Goal: Task Accomplishment & Management: Manage account settings

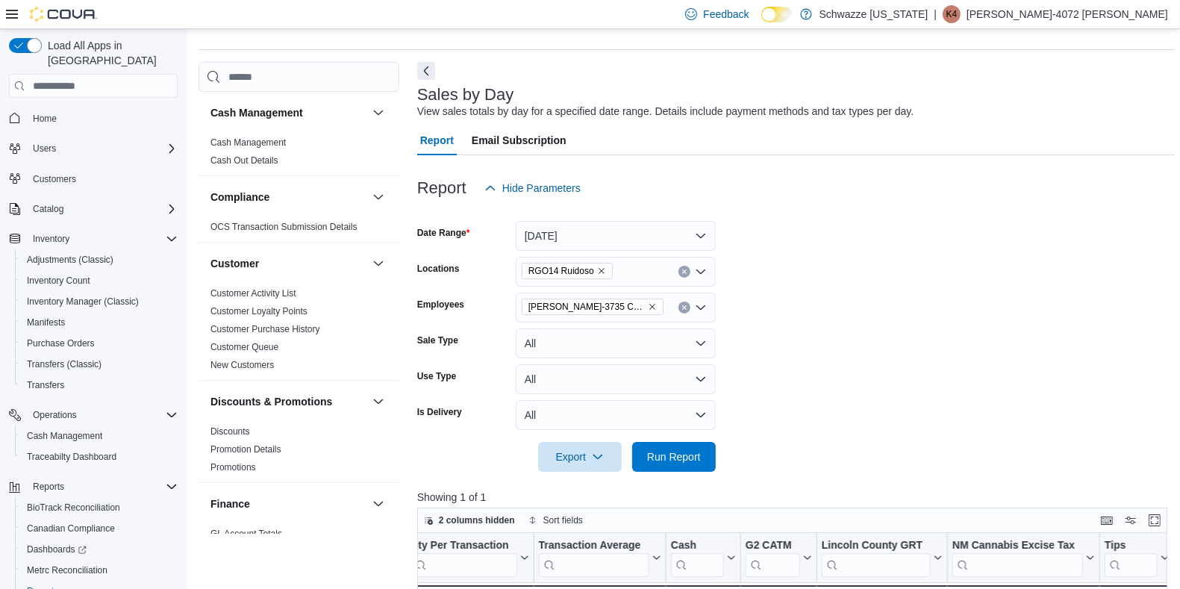
scroll to position [32, 0]
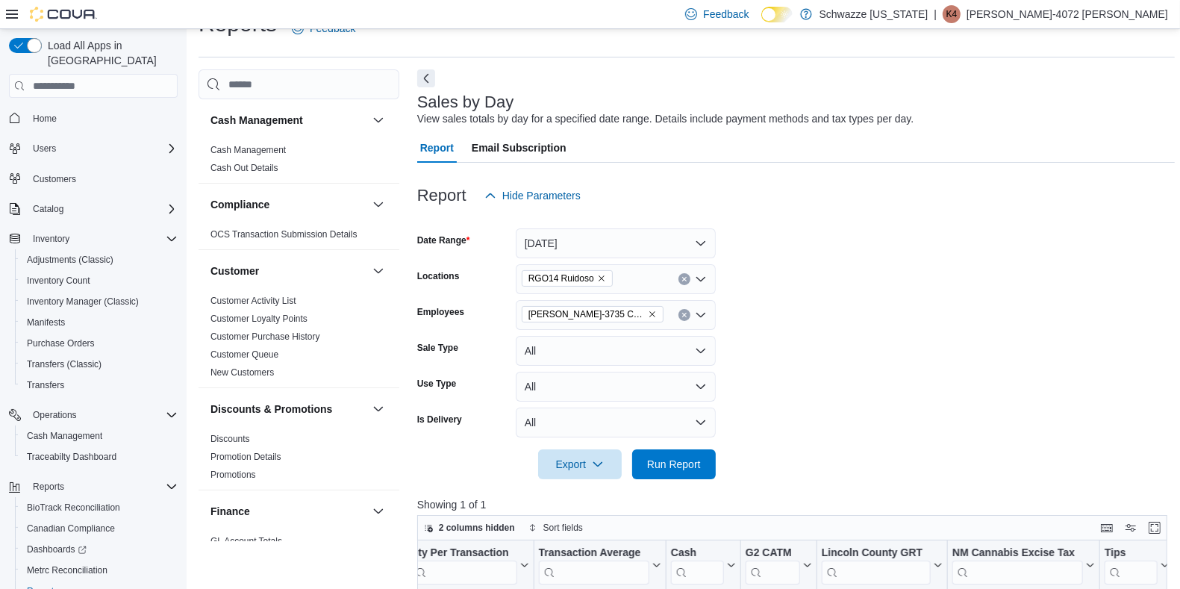
click at [648, 312] on icon "Remove Taylor-3735 Chance from selection in this group" at bounding box center [652, 314] width 9 height 9
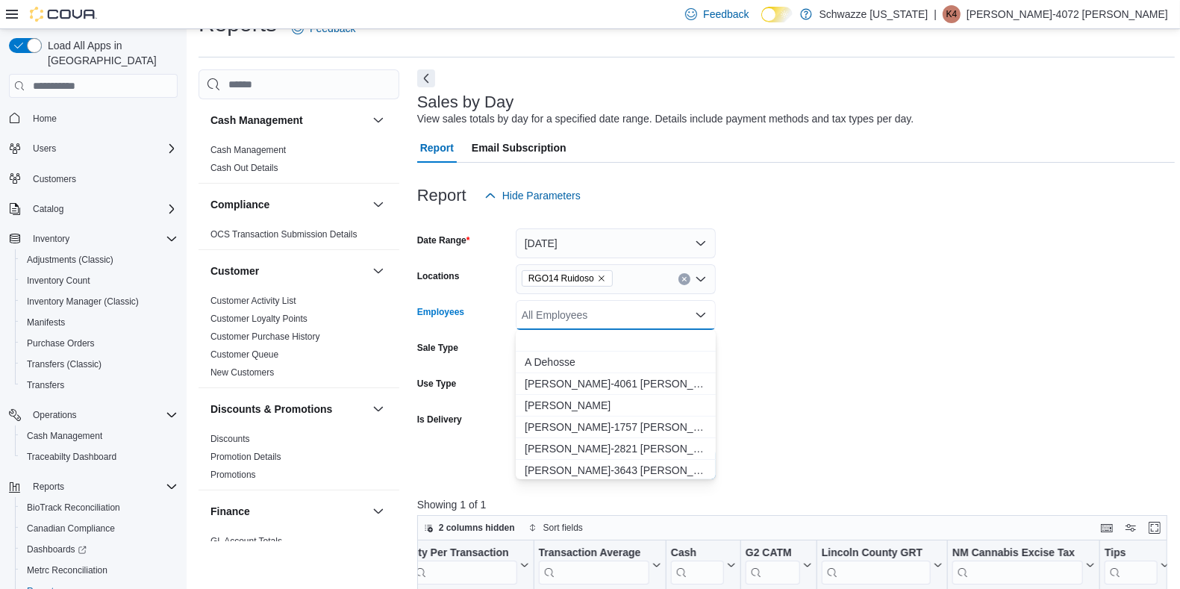
click at [617, 312] on div "All Employees" at bounding box center [616, 315] width 200 height 30
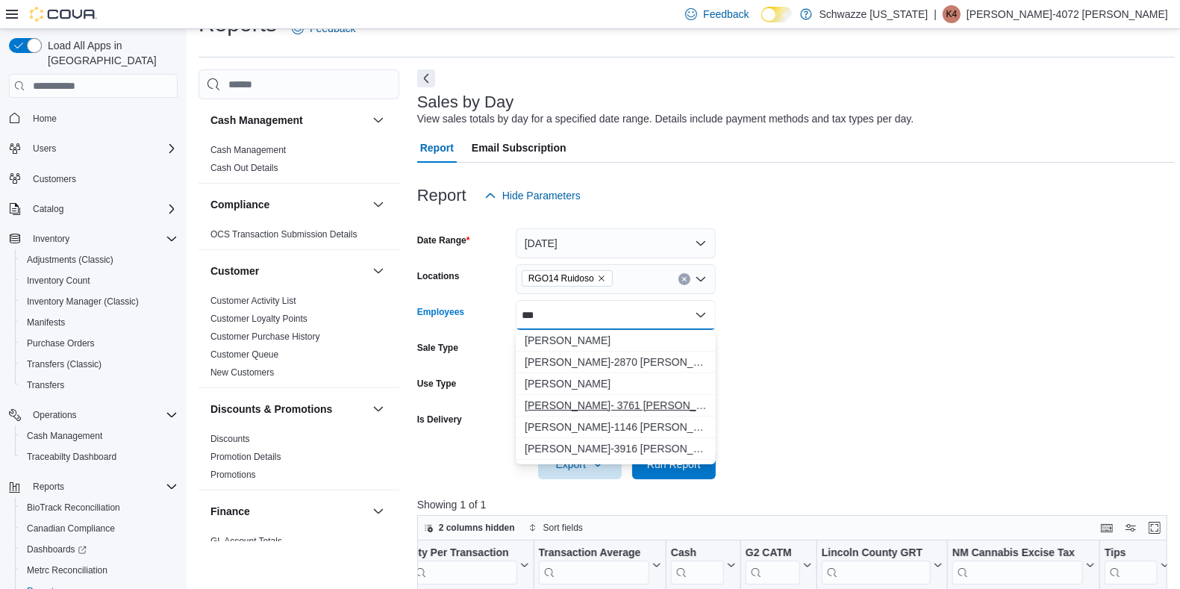
type input "***"
click at [595, 408] on span "[PERSON_NAME]- 3761 [PERSON_NAME]" at bounding box center [616, 405] width 182 height 15
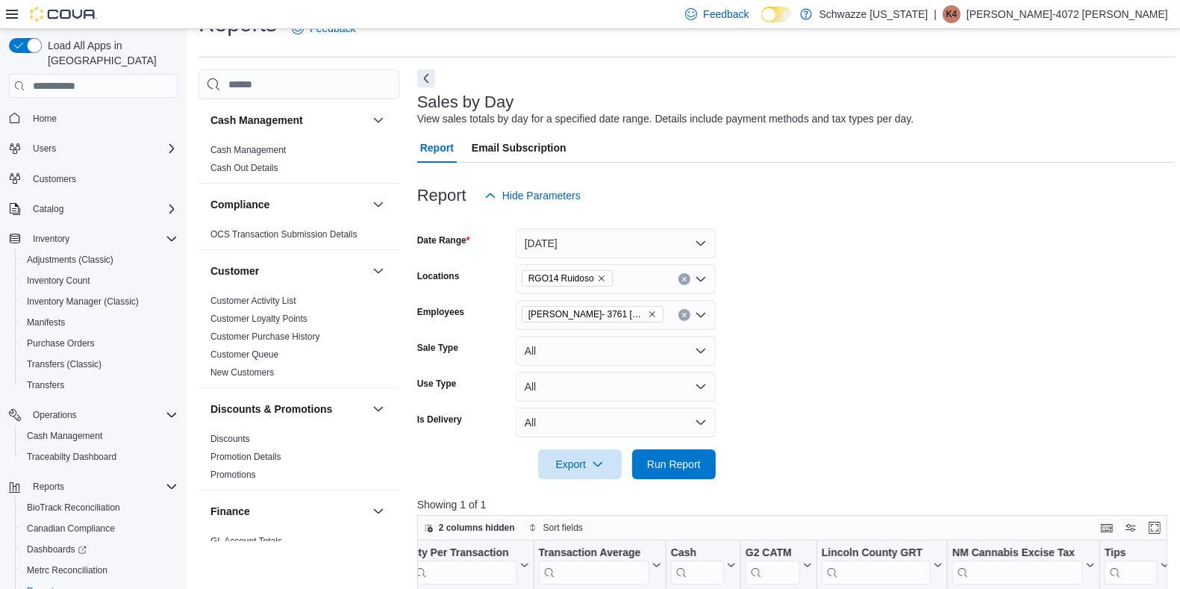
click at [781, 386] on form "Date Range [DATE] Locations RGO14 Ruidoso Employees [PERSON_NAME]- 3761 [PERSON…" at bounding box center [796, 345] width 758 height 269
click at [678, 467] on span "Run Report" at bounding box center [674, 463] width 54 height 15
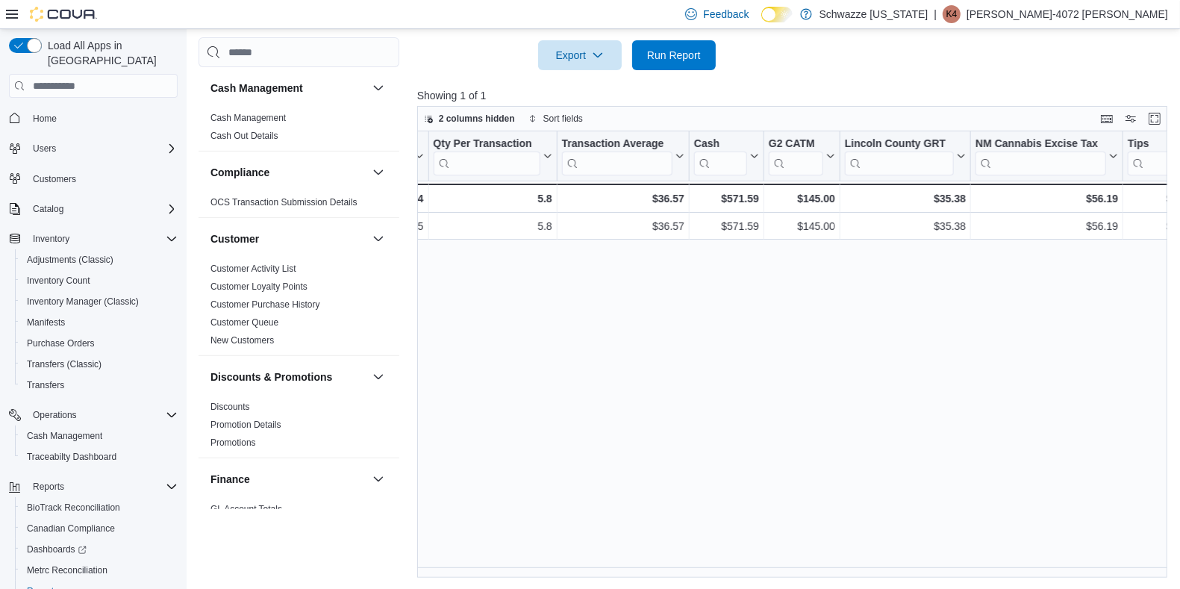
scroll to position [0, 1314]
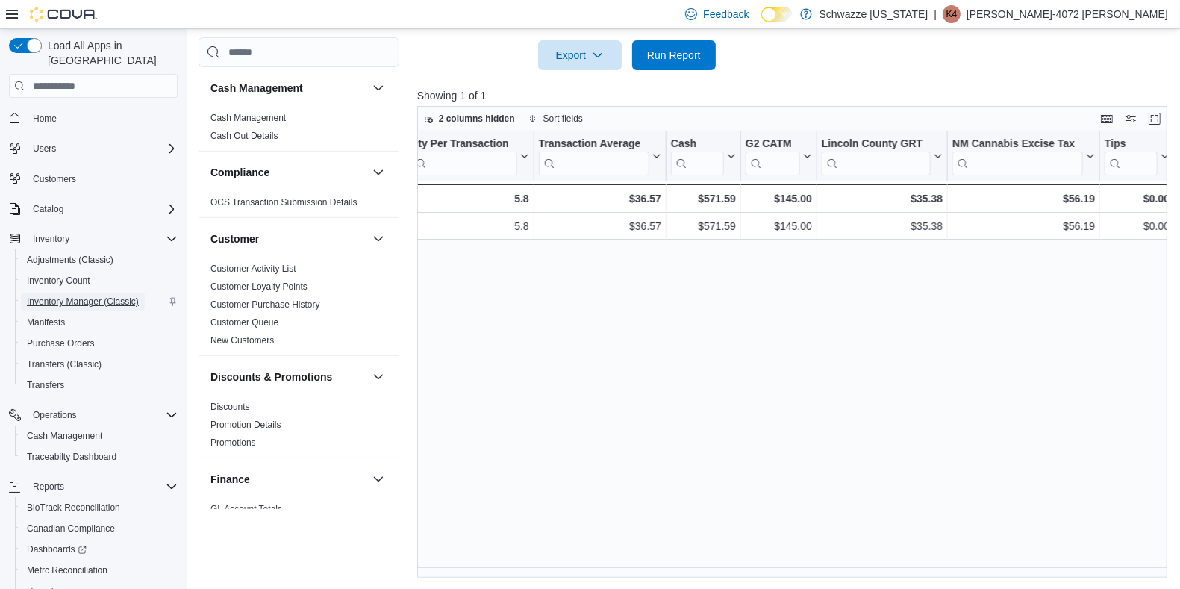
click at [73, 293] on span "Inventory Manager (Classic)" at bounding box center [83, 302] width 112 height 18
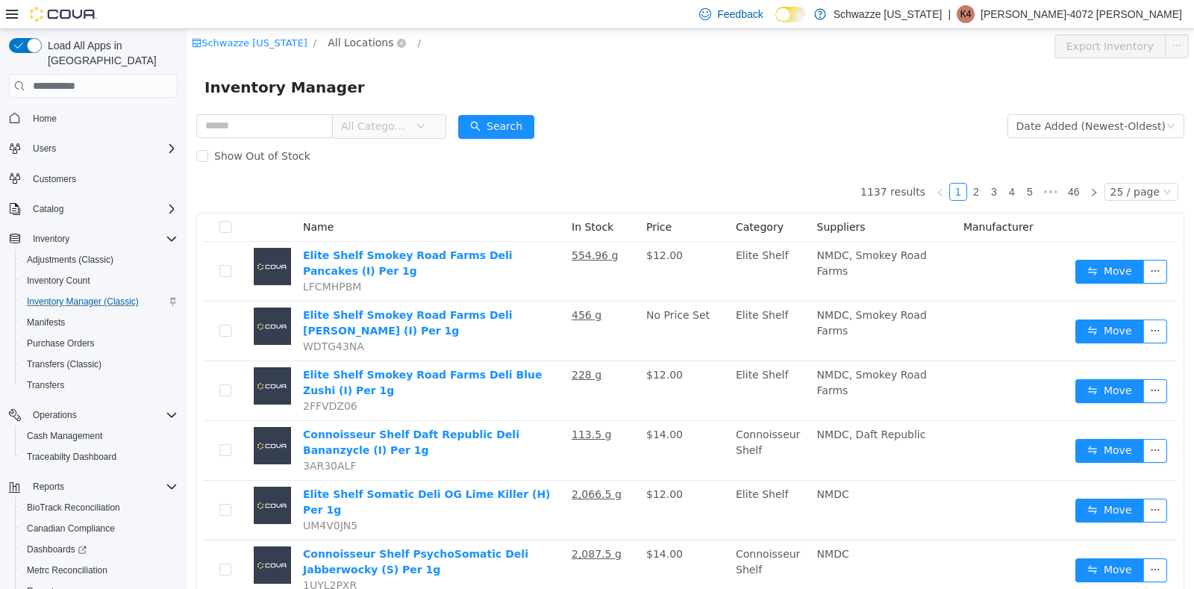
click at [353, 47] on span "All Locations" at bounding box center [361, 42] width 66 height 16
type input "***"
click at [393, 146] on span "RGO14 Ruidoso" at bounding box center [408, 149] width 81 height 12
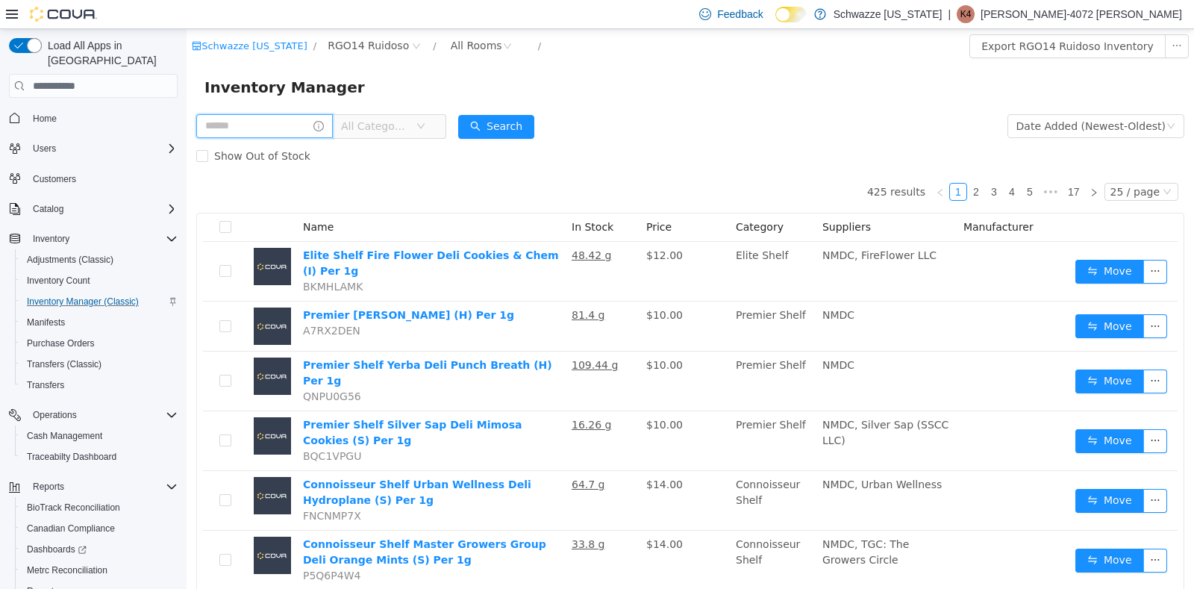
click at [261, 122] on input "text" at bounding box center [264, 126] width 137 height 24
click at [265, 122] on input "********" at bounding box center [271, 126] width 151 height 24
type input "*"
type input "*********"
click at [526, 119] on button "Search" at bounding box center [511, 127] width 76 height 24
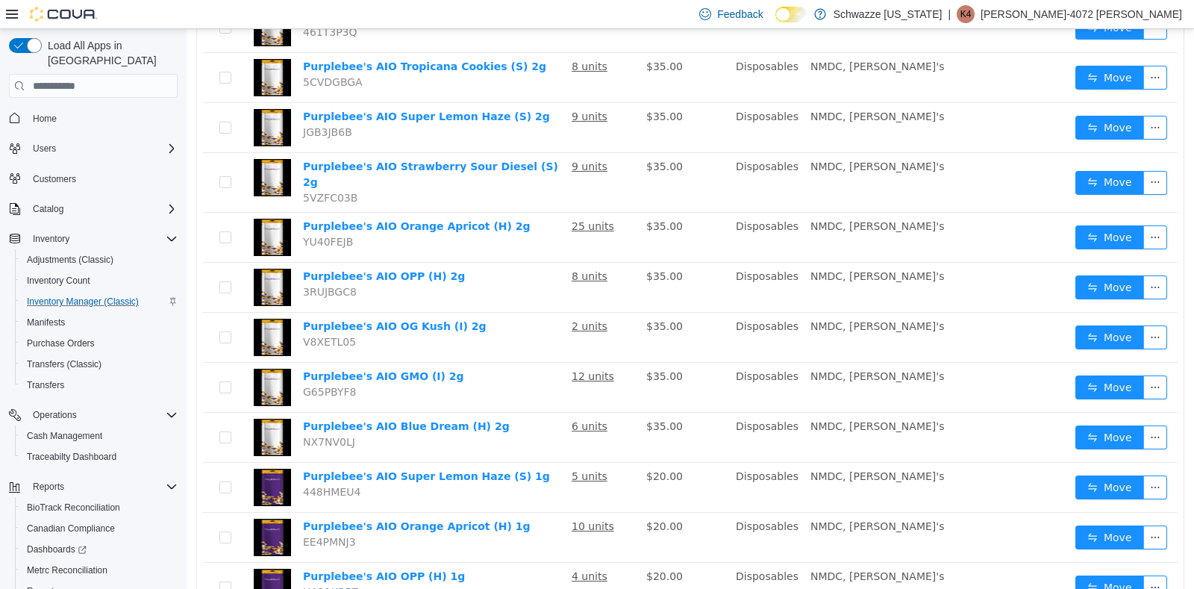
scroll to position [490, 0]
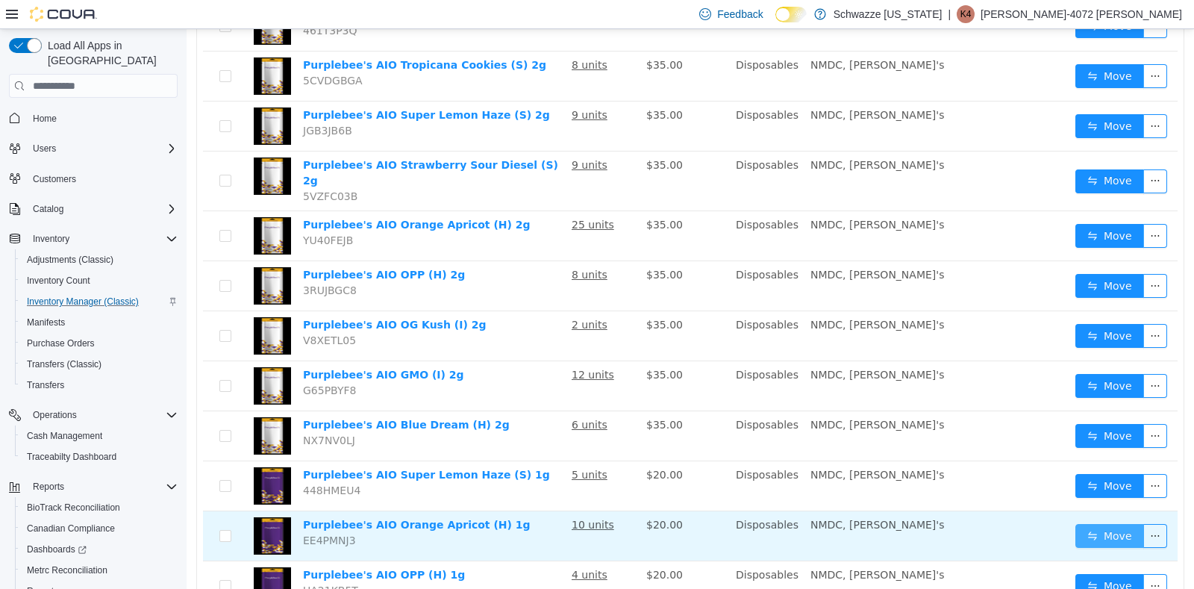
drag, startPoint x: 1100, startPoint y: 520, endPoint x: 1109, endPoint y: 521, distance: 9.0
click at [1109, 524] on button "Move" at bounding box center [1110, 536] width 69 height 24
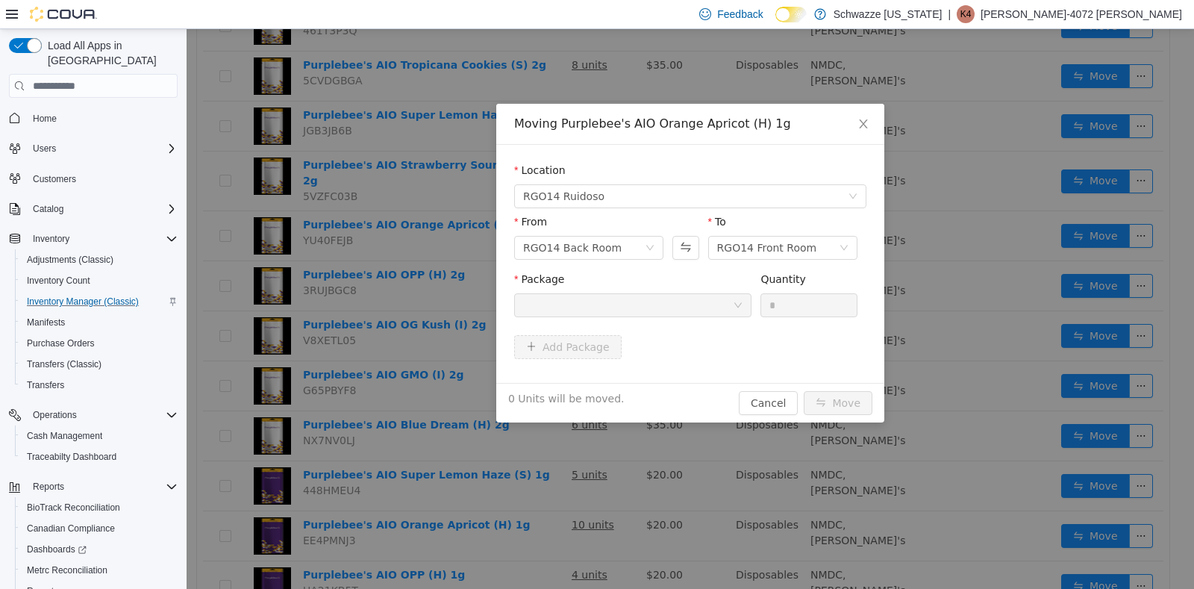
click at [738, 301] on icon "icon: down" at bounding box center [738, 305] width 9 height 9
click at [859, 123] on icon "icon: close" at bounding box center [864, 124] width 12 height 12
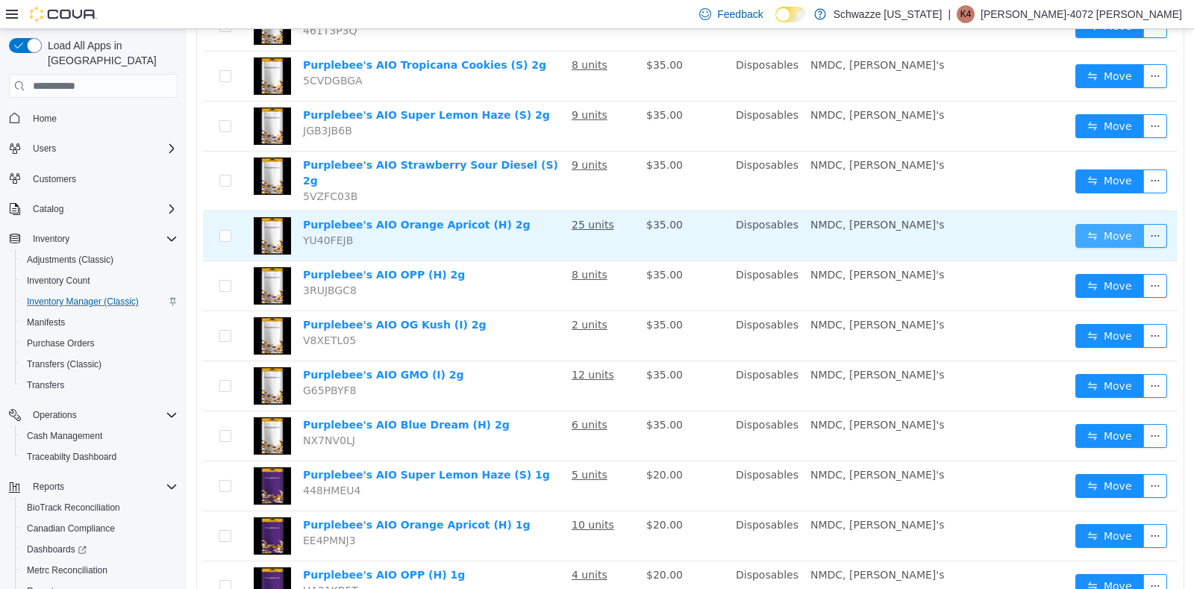
click at [1103, 224] on button "Move" at bounding box center [1110, 236] width 69 height 24
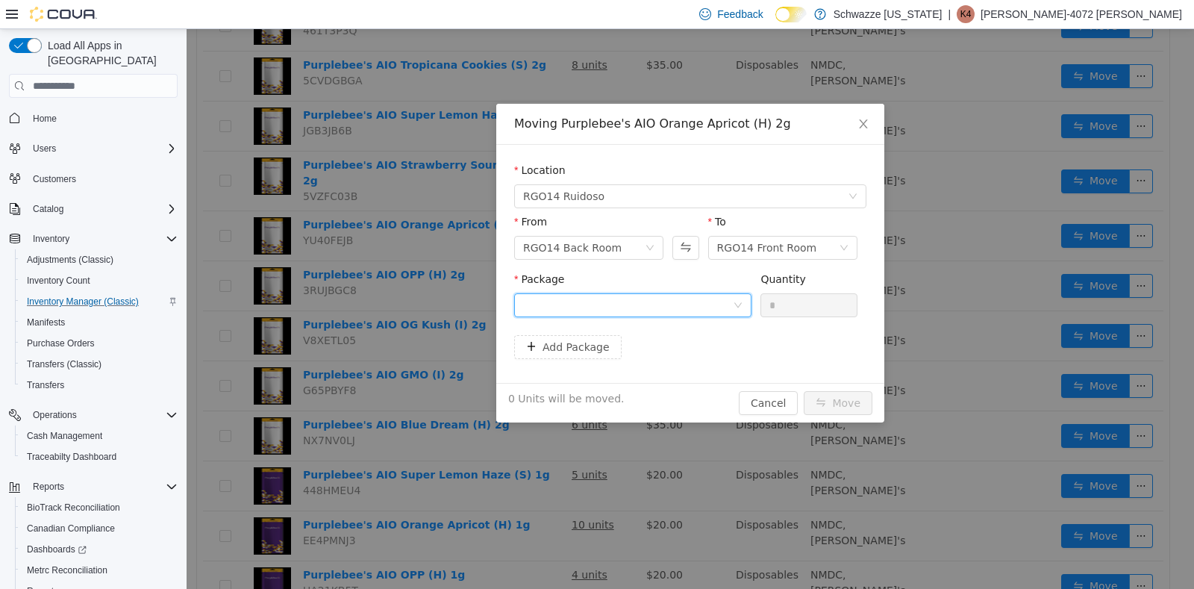
click at [741, 306] on icon "icon: down" at bounding box center [738, 305] width 9 height 9
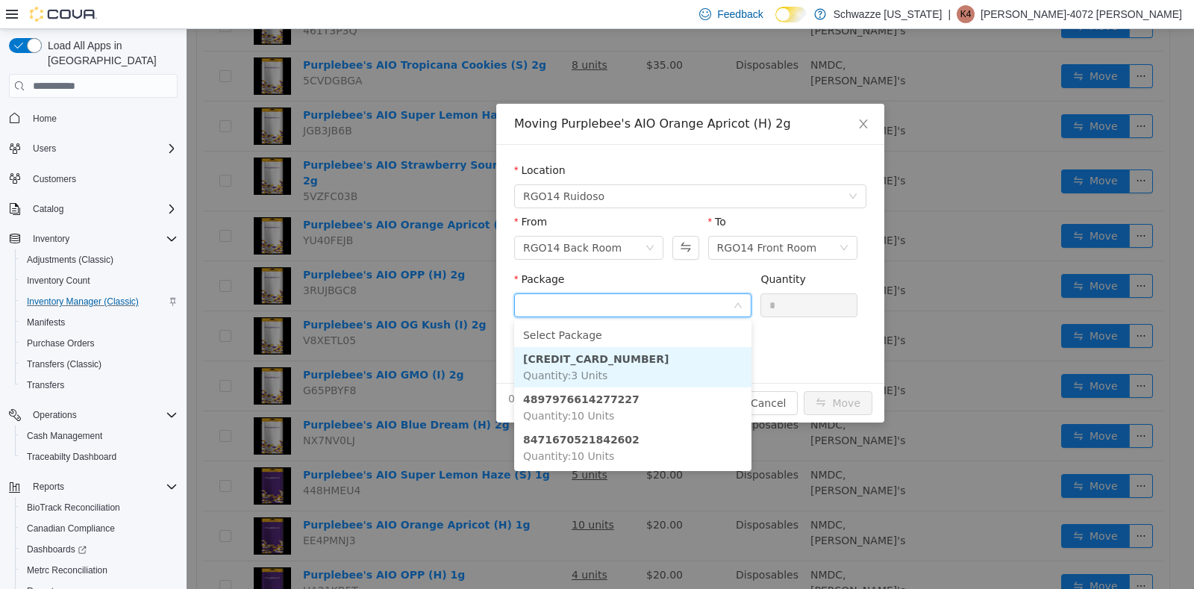
click at [583, 359] on strong "[CREDIT_CARD_NUMBER]" at bounding box center [596, 359] width 146 height 12
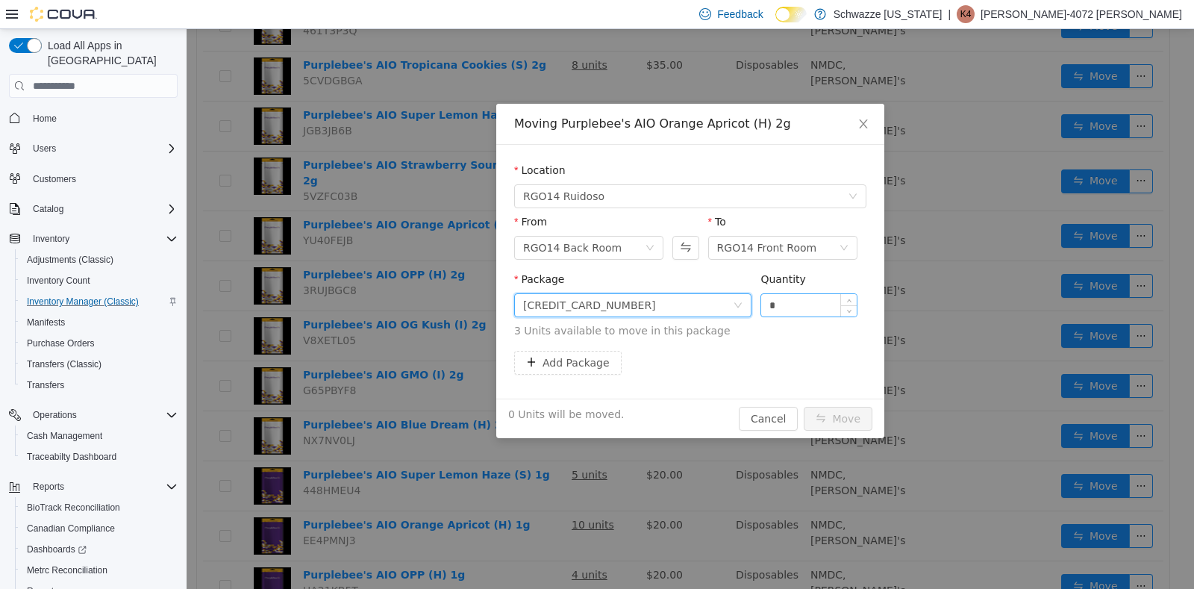
click at [773, 303] on input "*" at bounding box center [809, 305] width 96 height 22
type input "*"
click at [837, 442] on div "Moving Purplebee's AIO Orange Apricot (H) 2g Location RGO14 Ruidoso From RGO14 …" at bounding box center [691, 309] width 1008 height 560
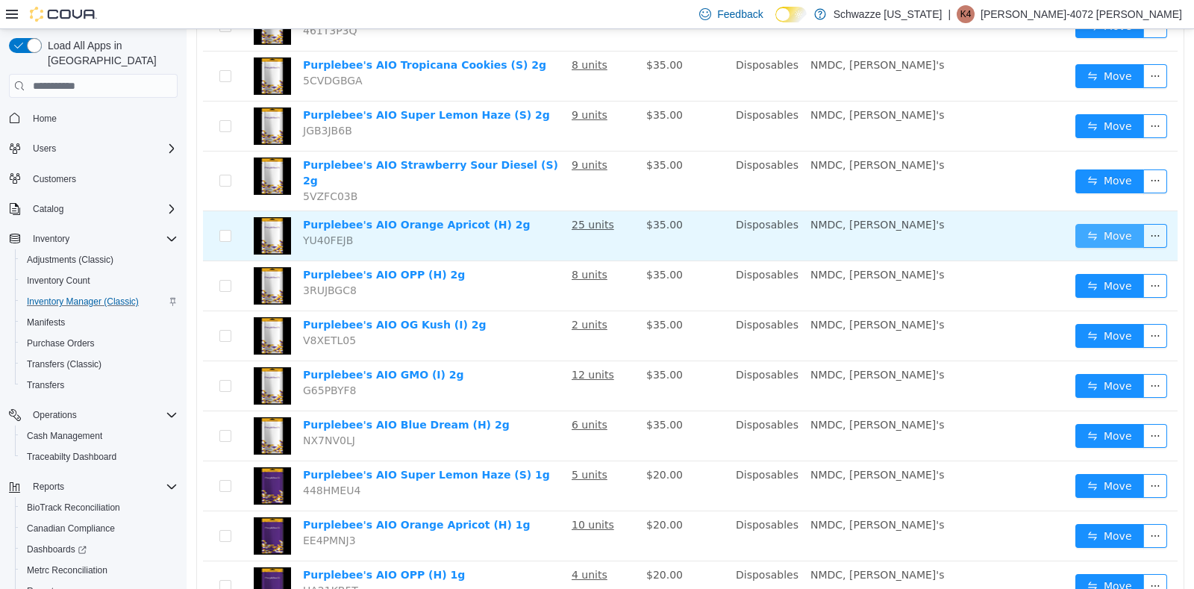
click at [1076, 224] on button "Move" at bounding box center [1110, 236] width 69 height 24
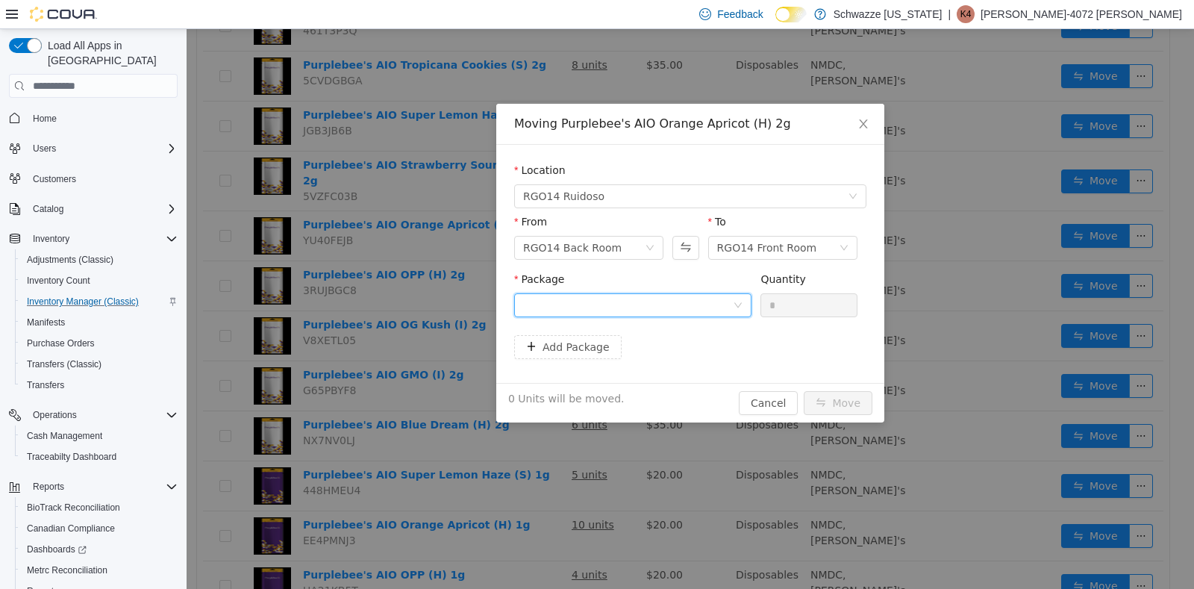
click at [729, 299] on div at bounding box center [628, 305] width 210 height 22
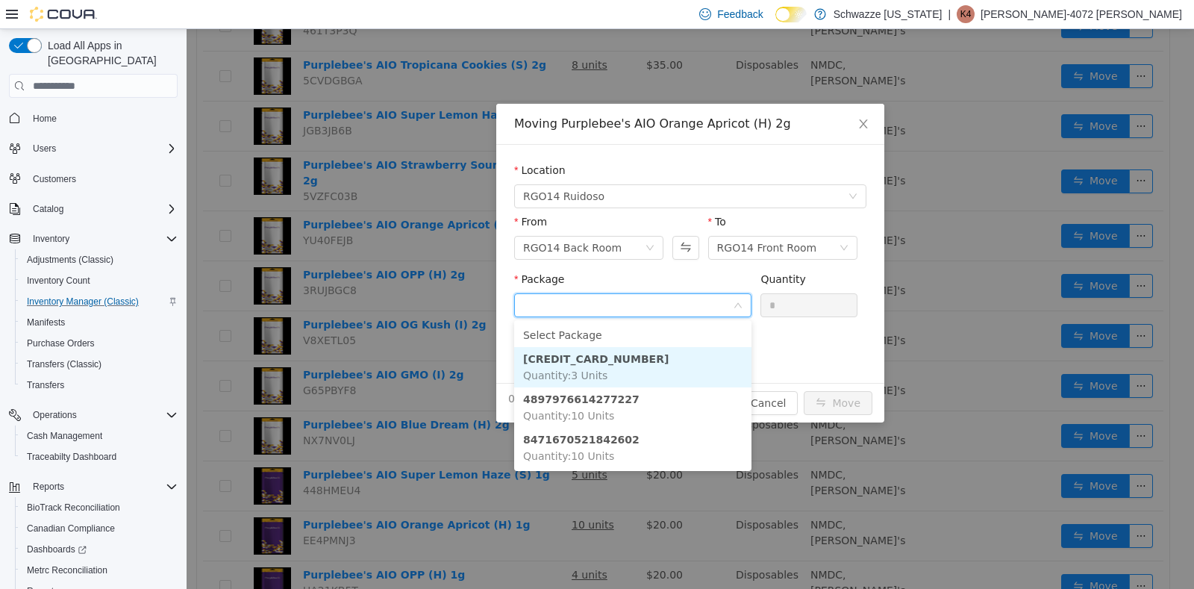
click at [588, 375] on span "Quantity : 3 Units" at bounding box center [565, 376] width 84 height 12
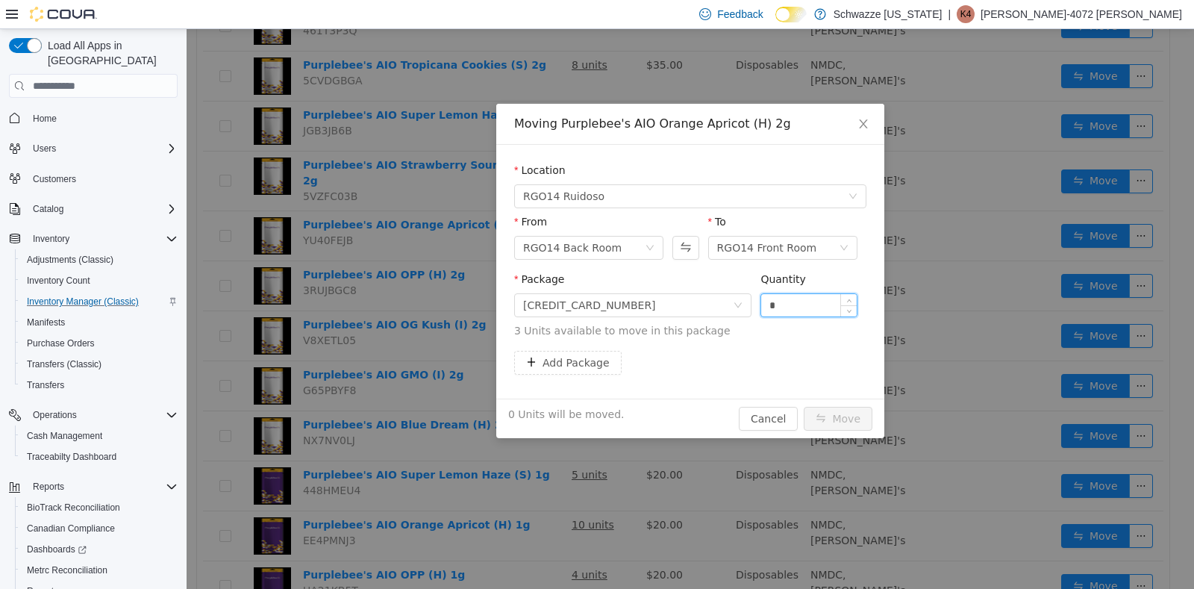
click at [785, 299] on input "*" at bounding box center [809, 305] width 96 height 22
type input "*"
click at [847, 412] on button "Move" at bounding box center [838, 419] width 69 height 24
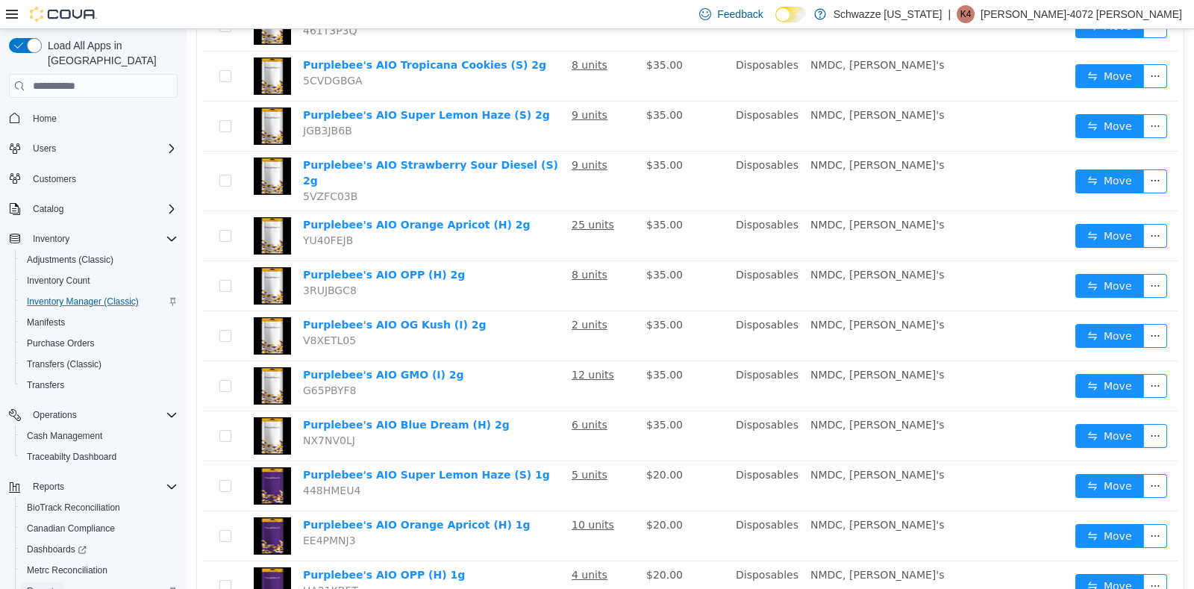
click at [45, 585] on span "Reports" at bounding box center [42, 591] width 31 height 12
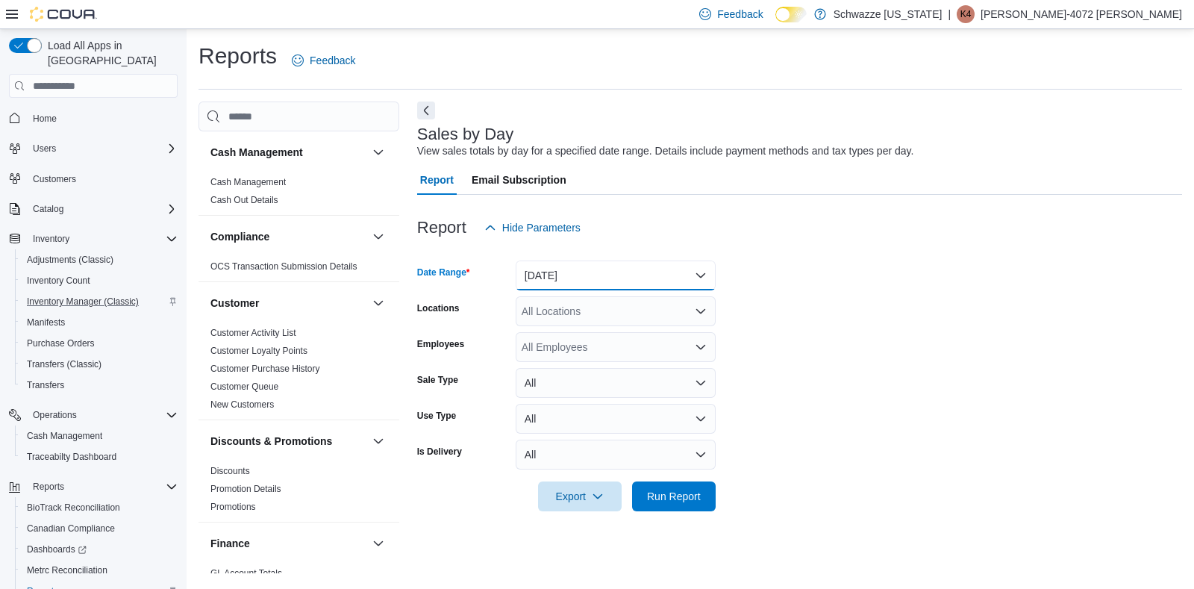
click at [690, 273] on button "[DATE]" at bounding box center [616, 276] width 200 height 30
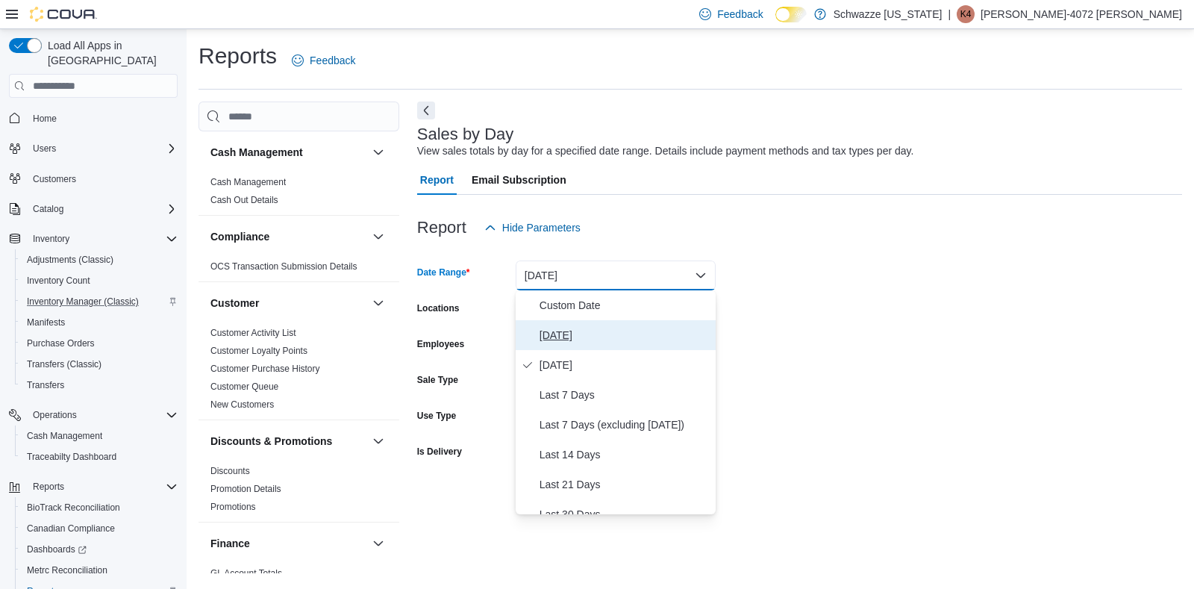
click at [544, 333] on span "[DATE]" at bounding box center [625, 335] width 170 height 18
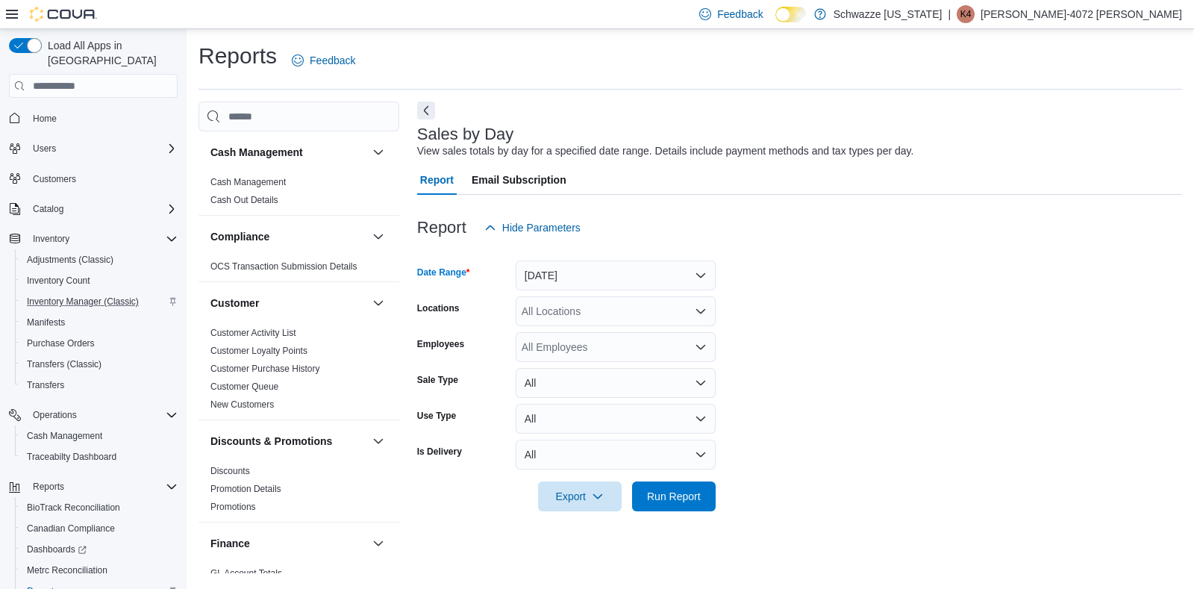
click at [701, 345] on icon "Open list of options" at bounding box center [701, 347] width 12 height 12
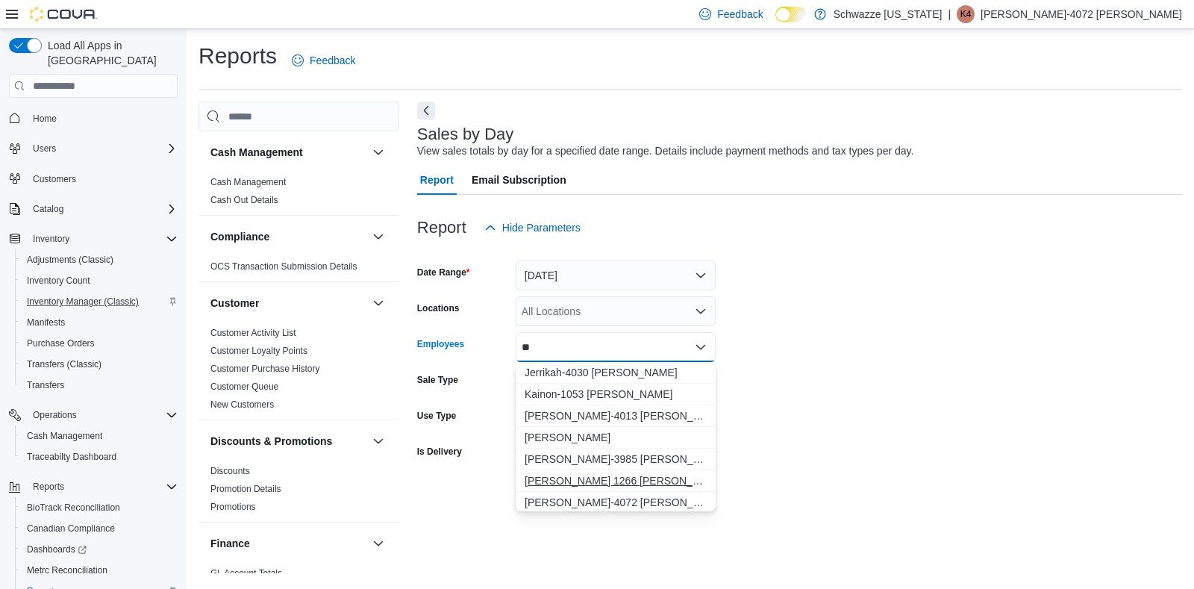
type input "**"
click at [581, 490] on button "[PERSON_NAME] 1266 [PERSON_NAME]" at bounding box center [616, 481] width 200 height 22
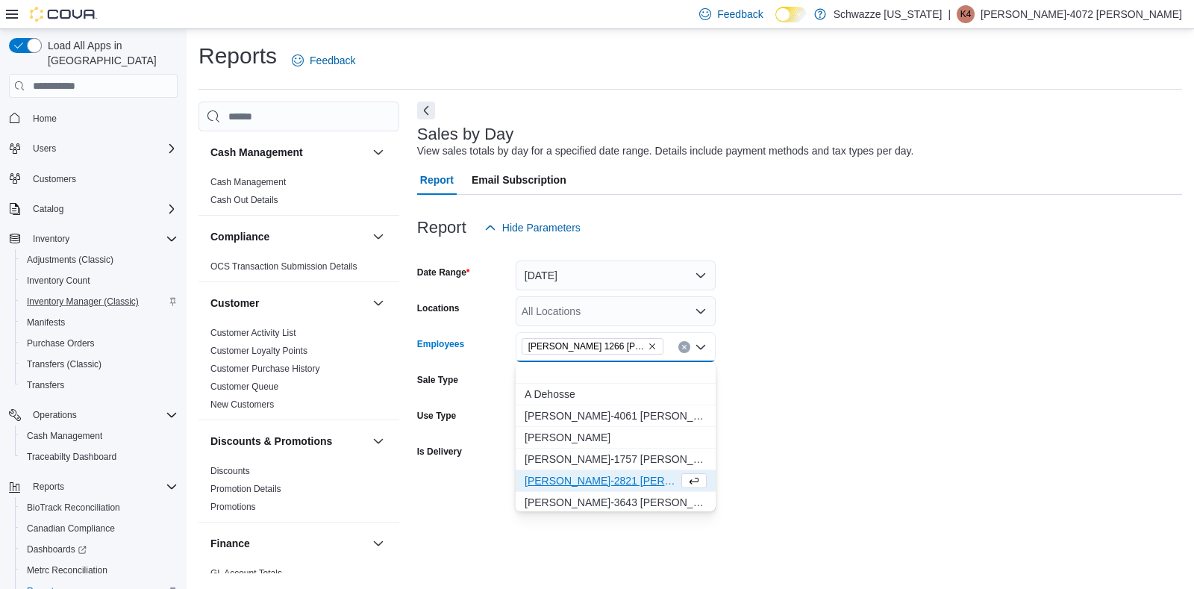
click at [648, 345] on icon "Remove Karen 1266 Gonzales from selection in this group" at bounding box center [652, 346] width 9 height 9
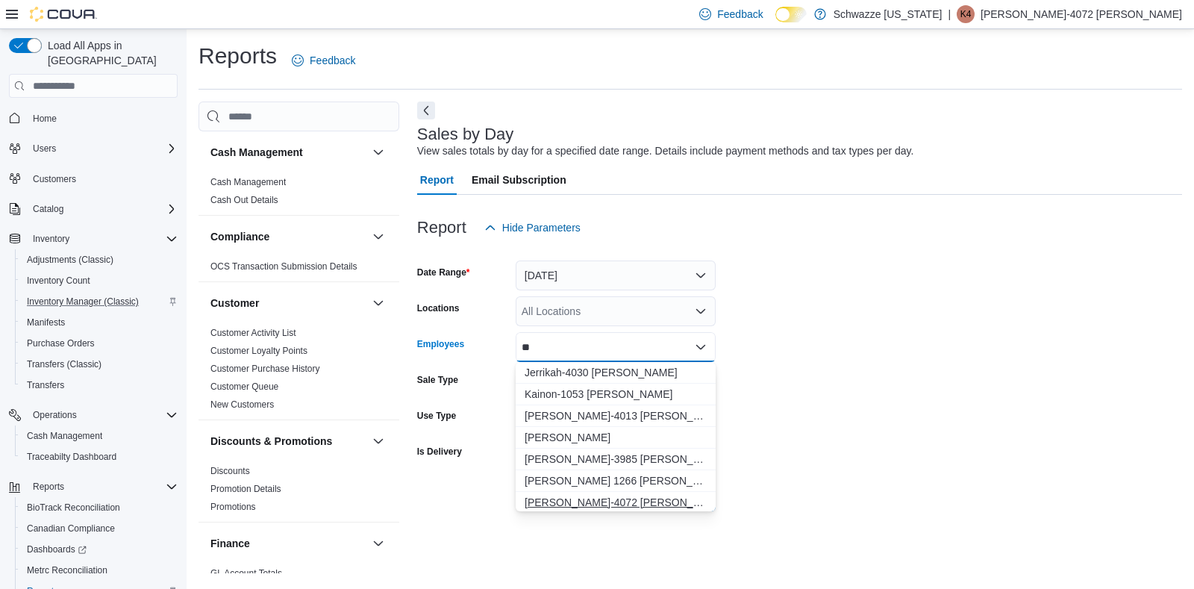
type input "**"
click at [596, 502] on span "[PERSON_NAME]-4072 [PERSON_NAME]" at bounding box center [616, 502] width 182 height 15
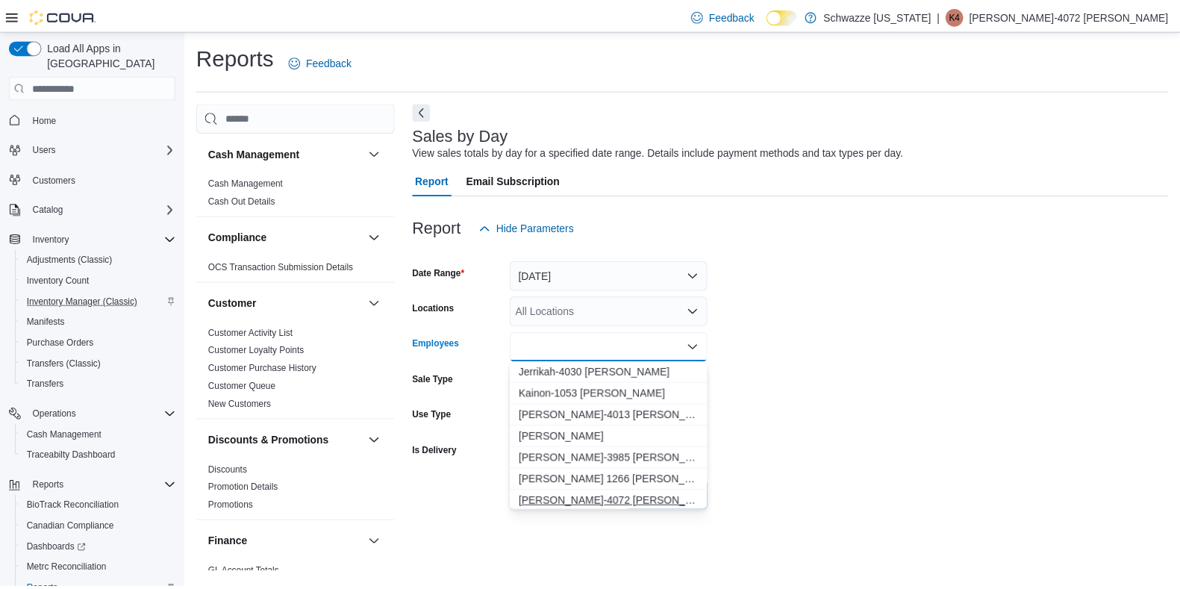
scroll to position [2, 0]
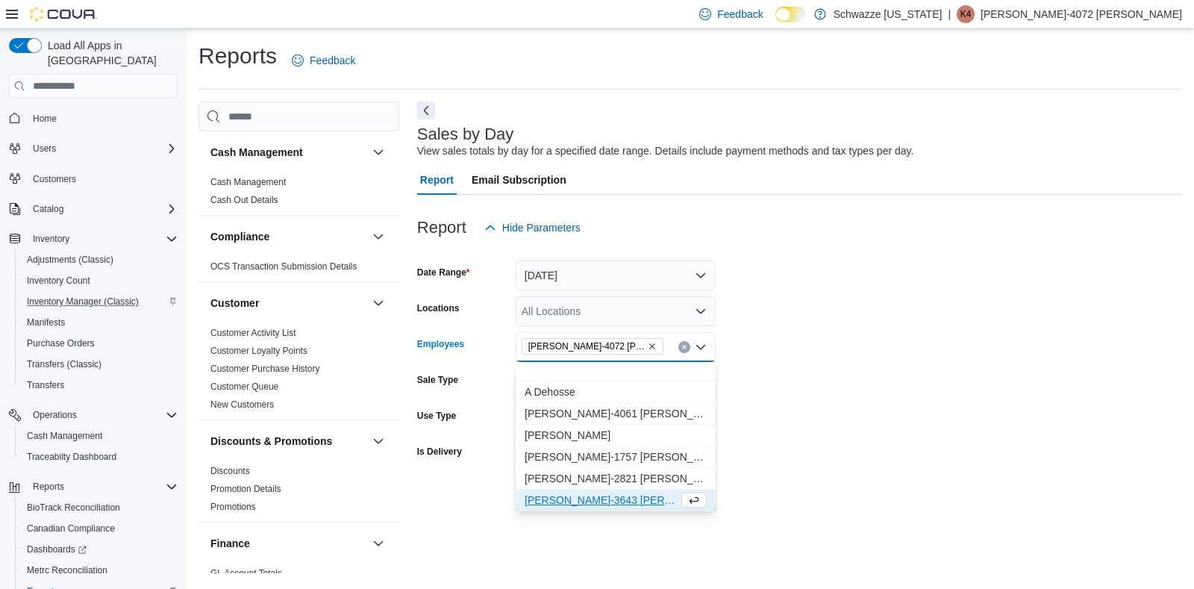
click at [1006, 355] on form "Date Range [DATE] Locations All Locations Employees [PERSON_NAME]-4072 [PERSON_…" at bounding box center [799, 377] width 765 height 269
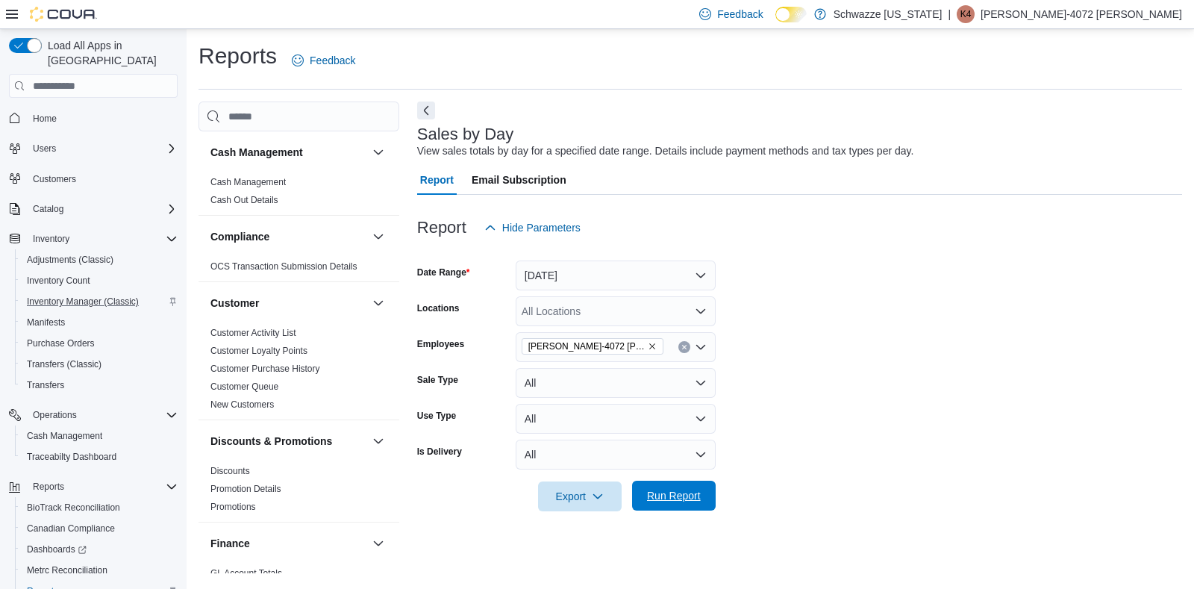
click at [680, 487] on span "Run Report" at bounding box center [674, 496] width 66 height 30
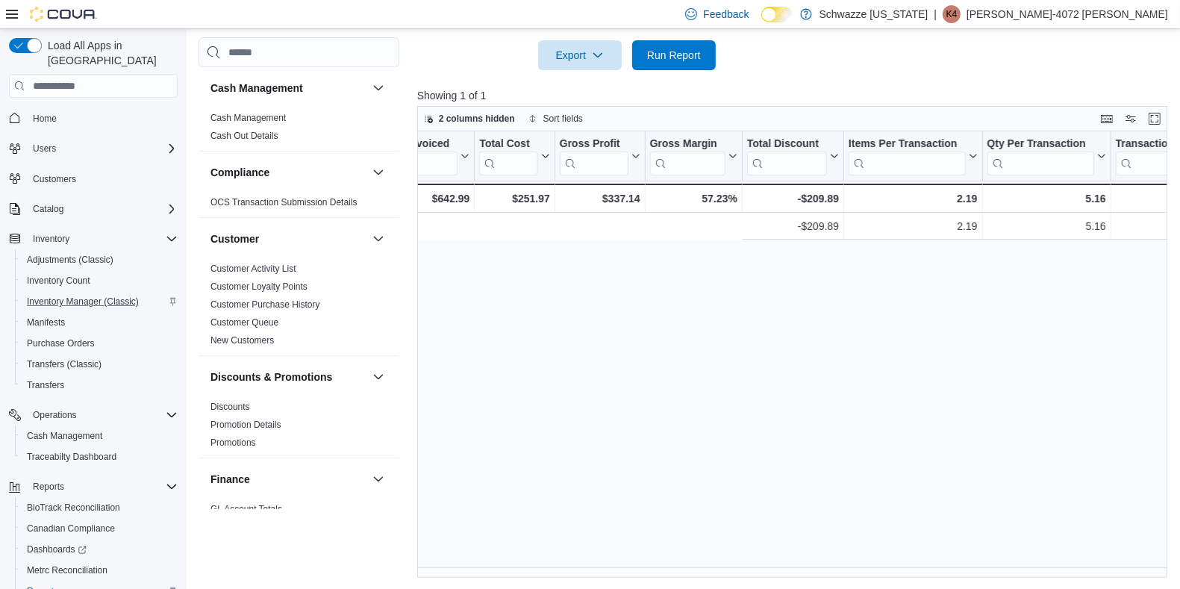
scroll to position [0, 1314]
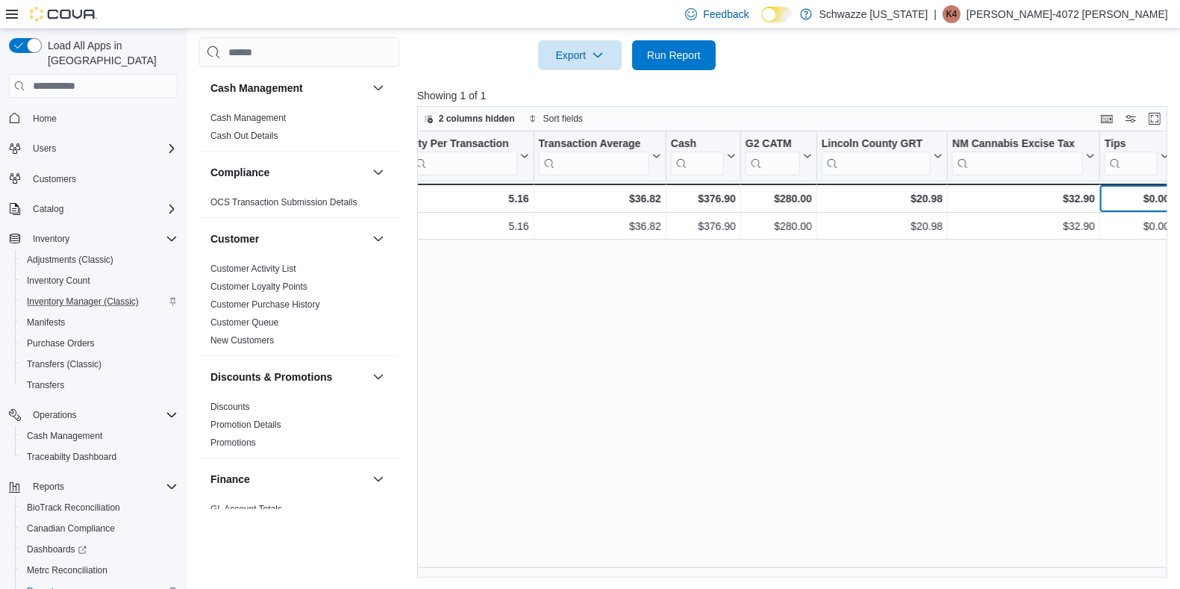
click at [1171, 204] on div "$0.00 - Tips, column 21, row 2" at bounding box center [1137, 198] width 75 height 29
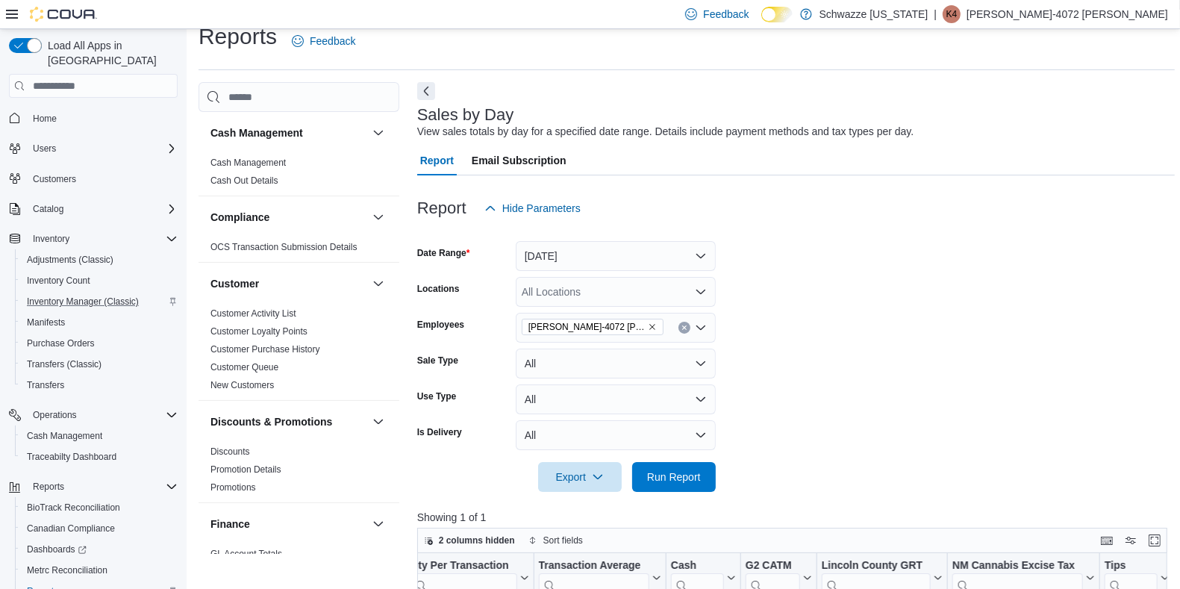
scroll to position [0, 0]
